Goal: Task Accomplishment & Management: Manage account settings

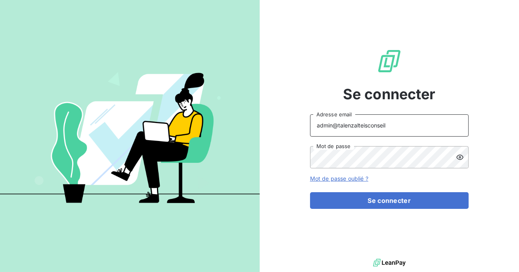
click at [404, 131] on input "admin@talenzalteisconseil" at bounding box center [389, 125] width 159 height 22
type input "admin@newcliptechnics"
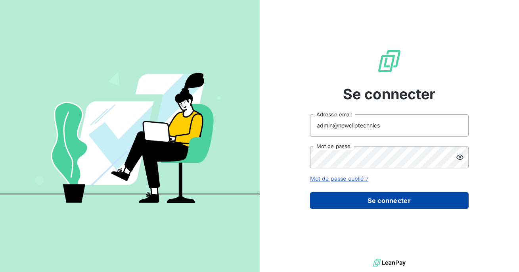
click at [370, 203] on button "Se connecter" at bounding box center [389, 200] width 159 height 17
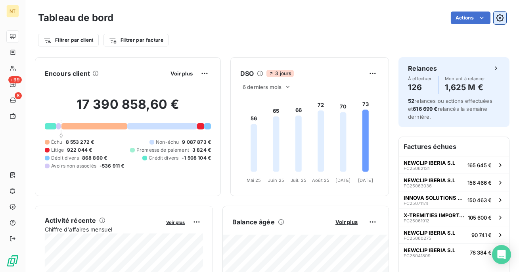
click at [504, 16] on icon "button" at bounding box center [500, 18] width 8 height 8
